Goal: Task Accomplishment & Management: Manage account settings

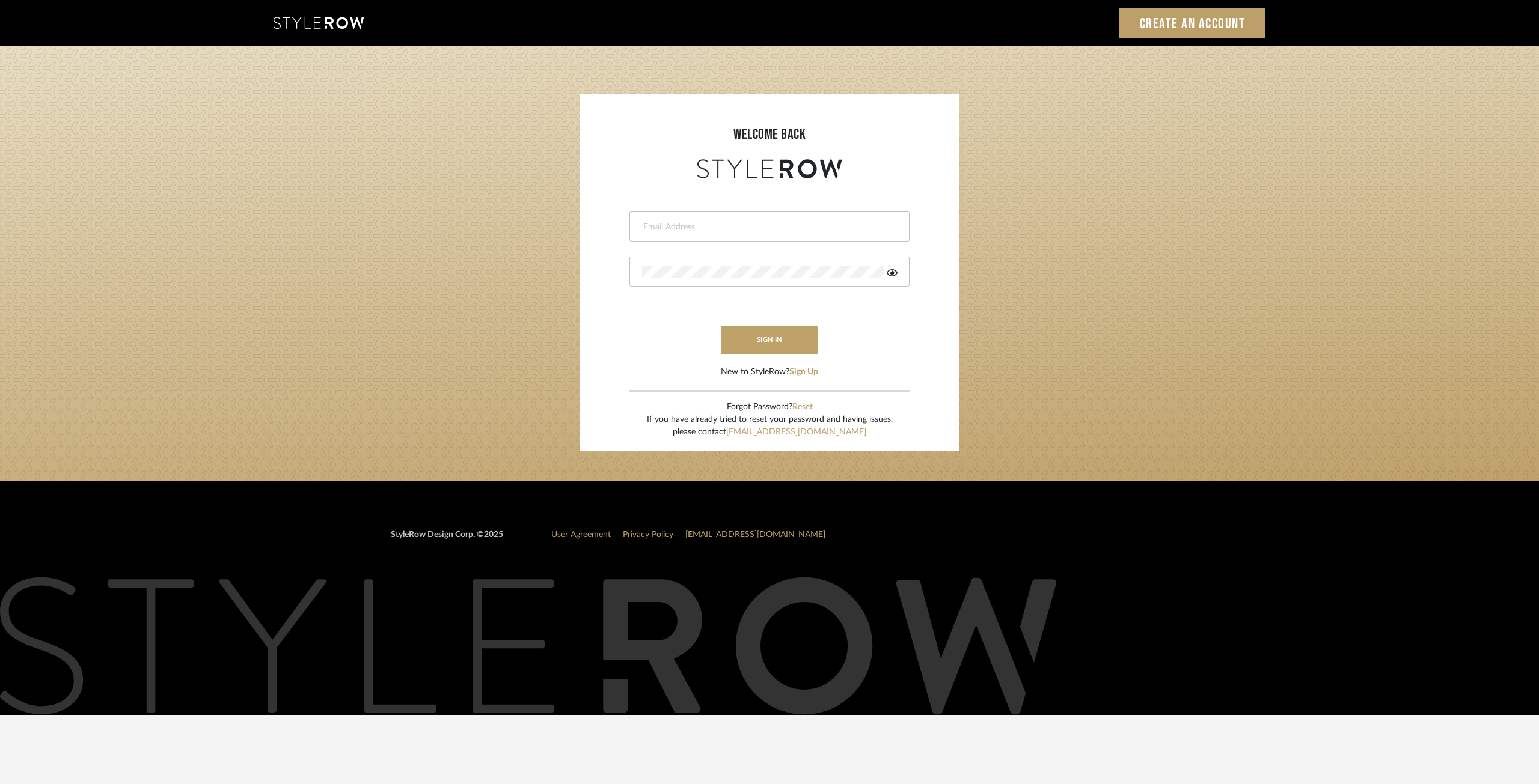
click at [695, 227] on input "email" at bounding box center [768, 227] width 252 height 12
type input "[PERSON_NAME][EMAIL_ADDRESS][DOMAIN_NAME]"
click at [748, 340] on button "sign in" at bounding box center [769, 340] width 96 height 28
